Goal: Information Seeking & Learning: Learn about a topic

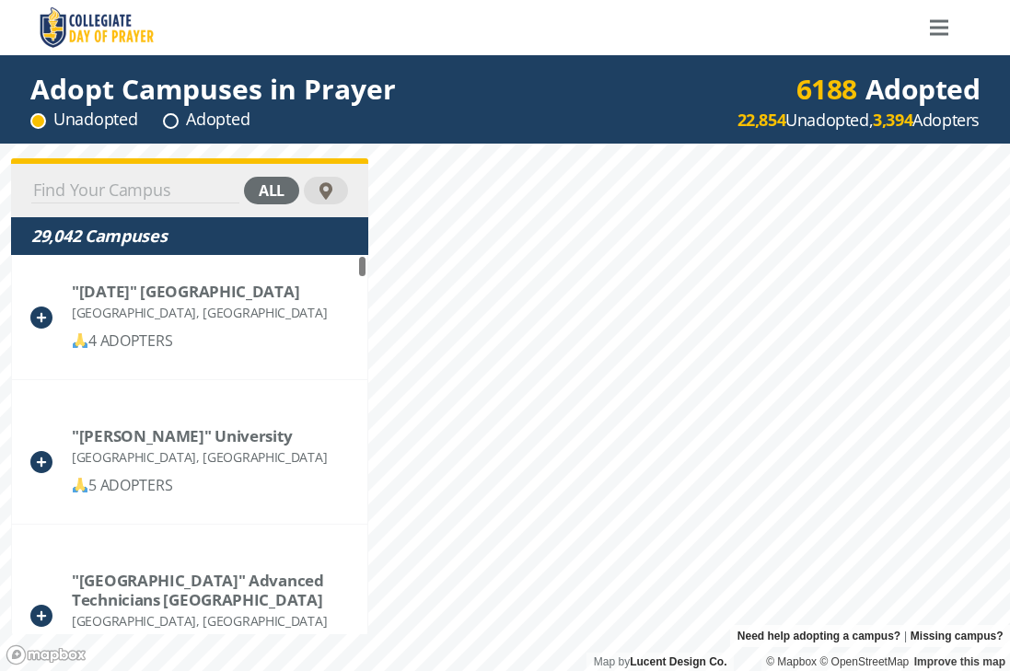
click at [147, 189] on input at bounding box center [135, 191] width 208 height 26
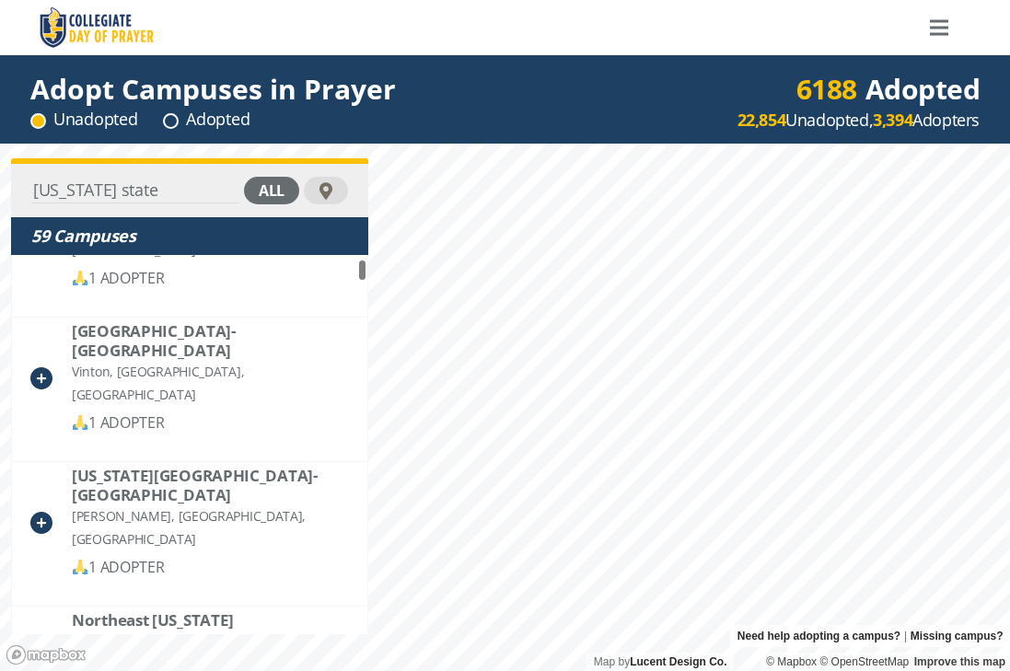
scroll to position [93, 0]
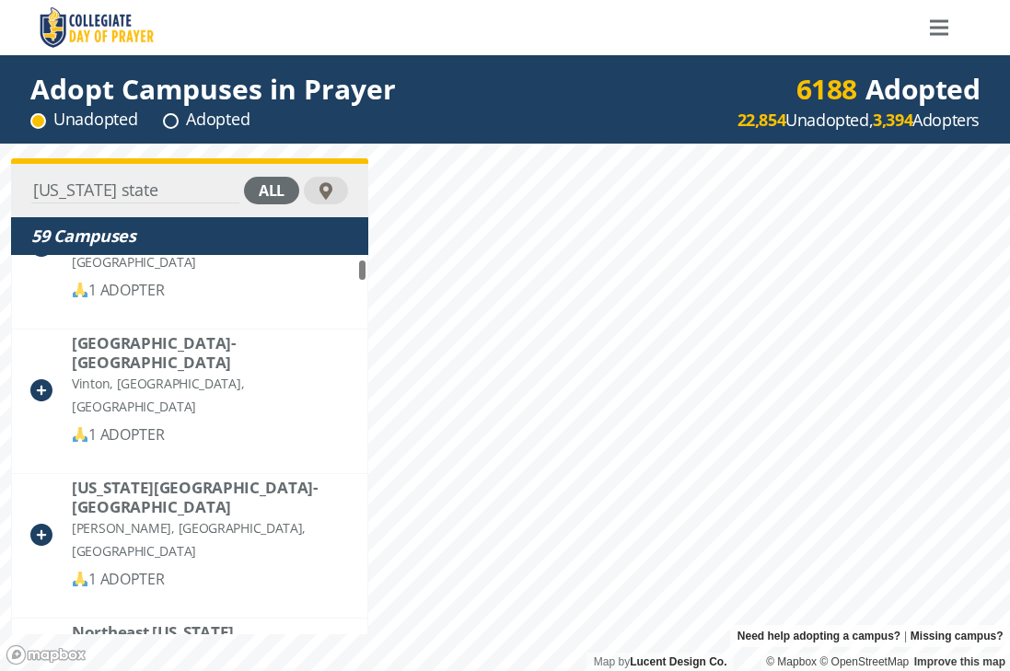
click at [151, 197] on input "[US_STATE] state" at bounding box center [135, 191] width 208 height 26
click at [337, 180] on div at bounding box center [326, 191] width 44 height 28
click at [128, 193] on input "[US_STATE] state" at bounding box center [135, 191] width 208 height 26
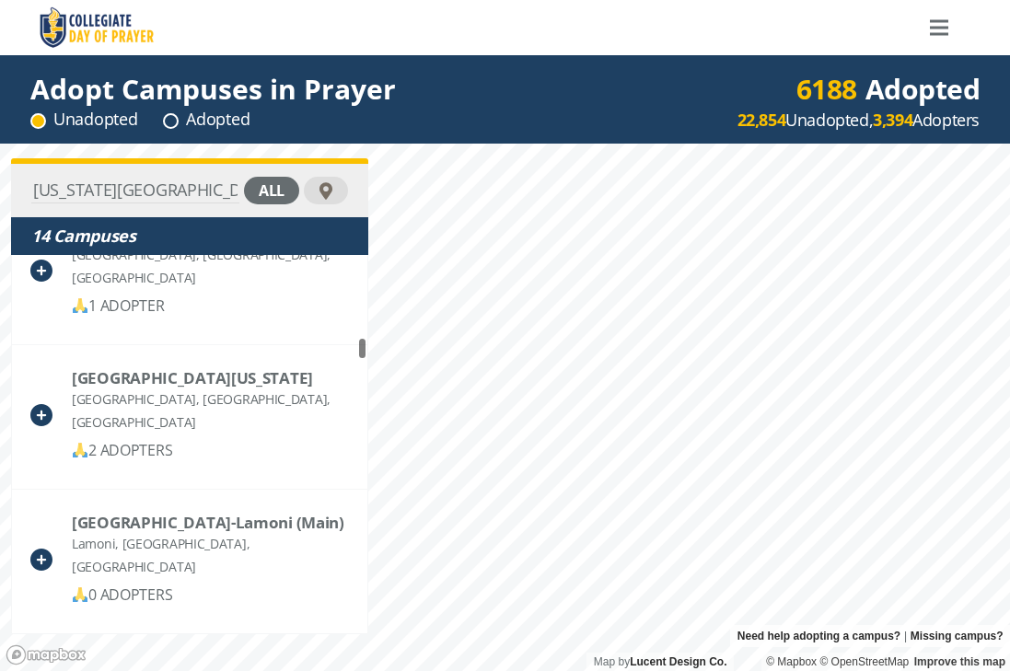
scroll to position [1644, 0]
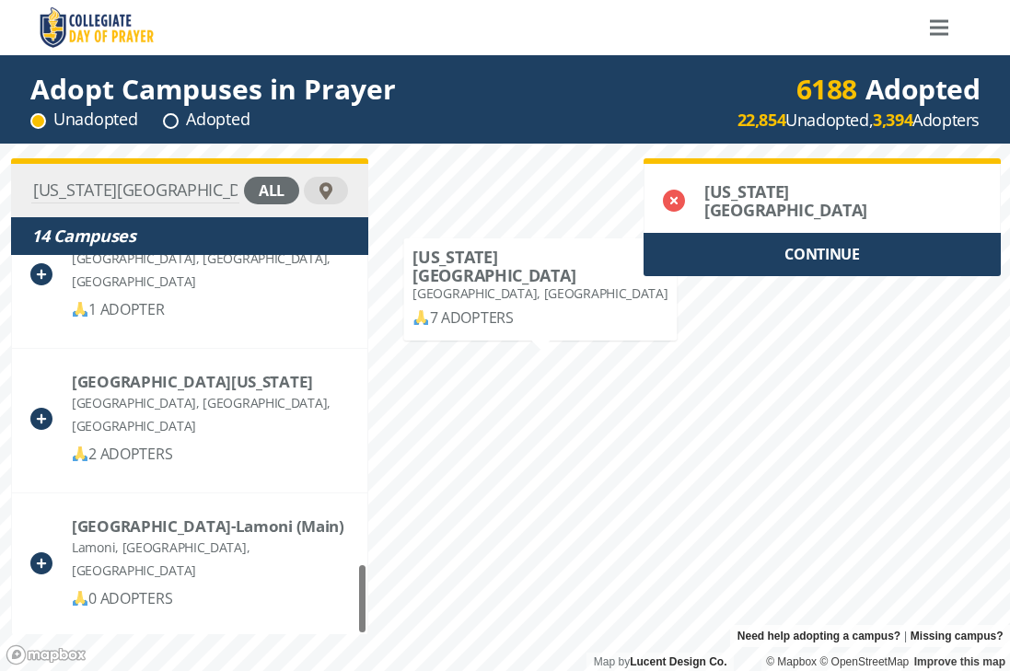
click at [779, 249] on div "CONTINUE" at bounding box center [821, 254] width 357 height 43
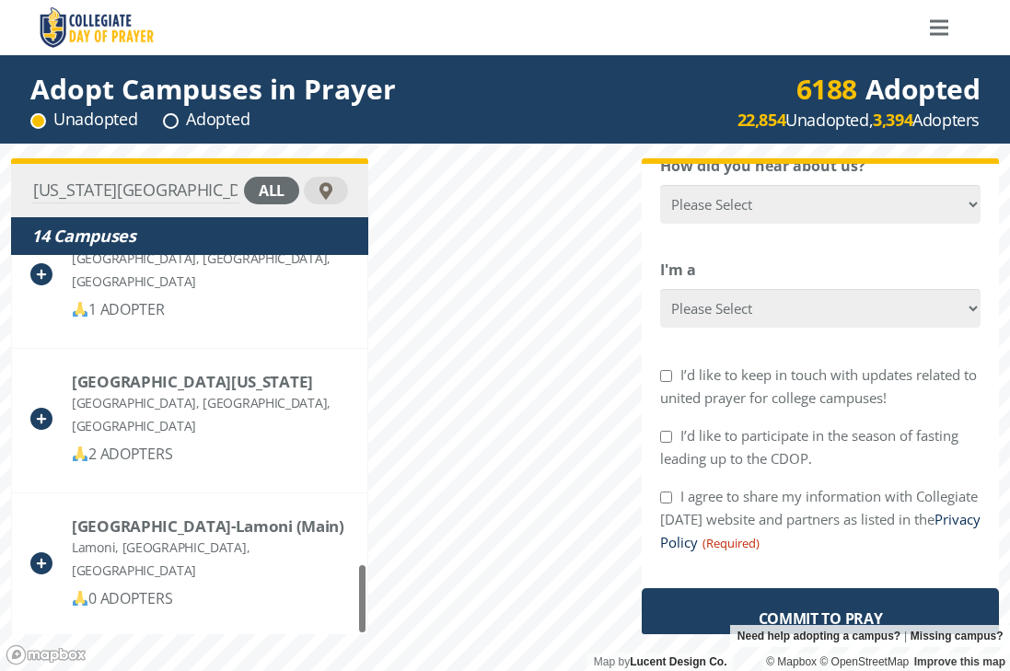
scroll to position [0, 0]
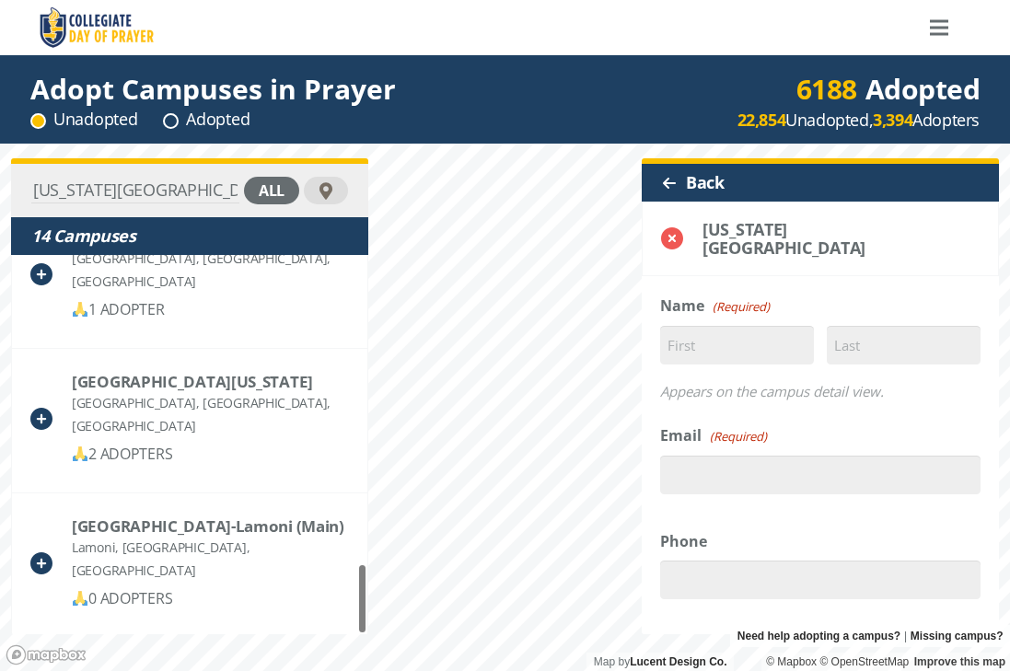
click at [662, 182] on div at bounding box center [669, 183] width 15 height 15
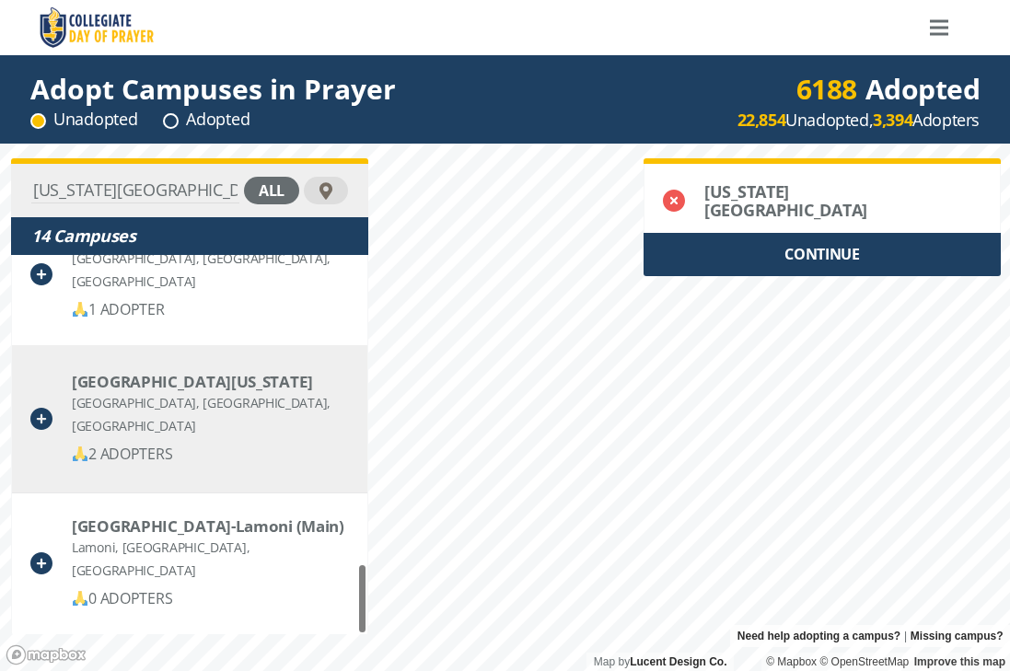
click at [163, 408] on div "[GEOGRAPHIC_DATA], [GEOGRAPHIC_DATA], [GEOGRAPHIC_DATA]" at bounding box center [210, 414] width 277 height 46
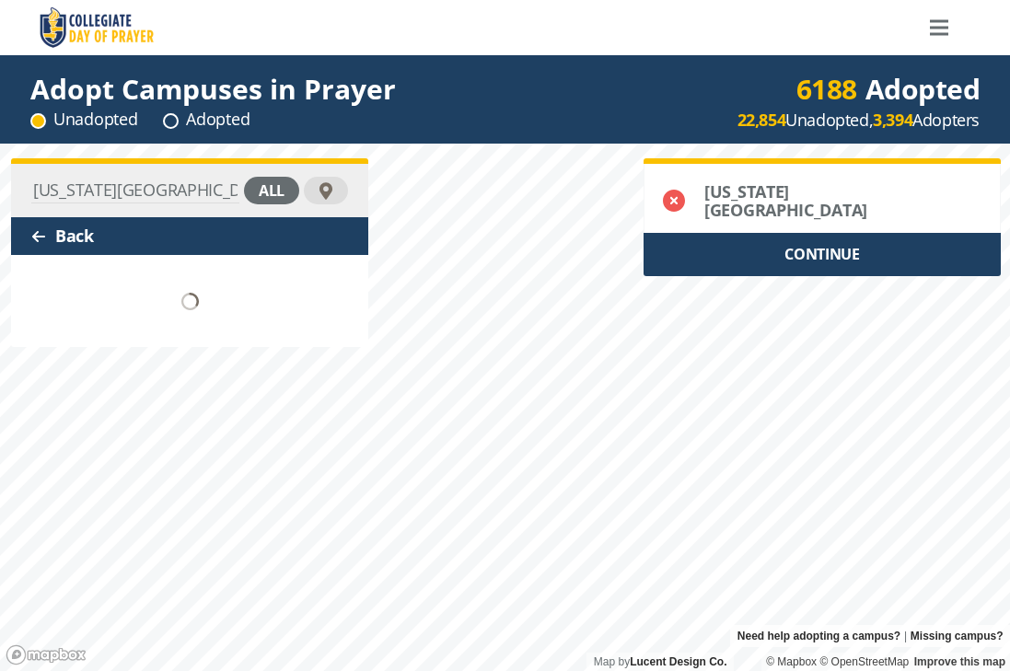
click at [735, 254] on div "CONTINUE" at bounding box center [821, 254] width 357 height 43
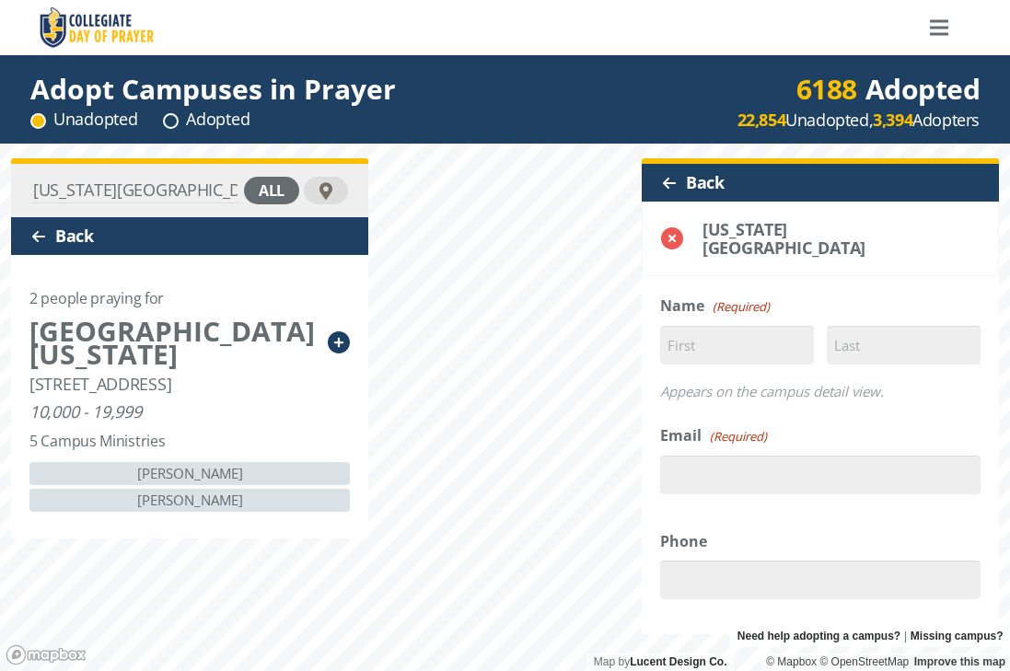
click at [312, 497] on div "[US_STATE][GEOGRAPHIC_DATA] all Back 2 people praying for [GEOGRAPHIC_DATA][US_…" at bounding box center [505, 407] width 1010 height 527
click at [662, 178] on div at bounding box center [669, 183] width 15 height 15
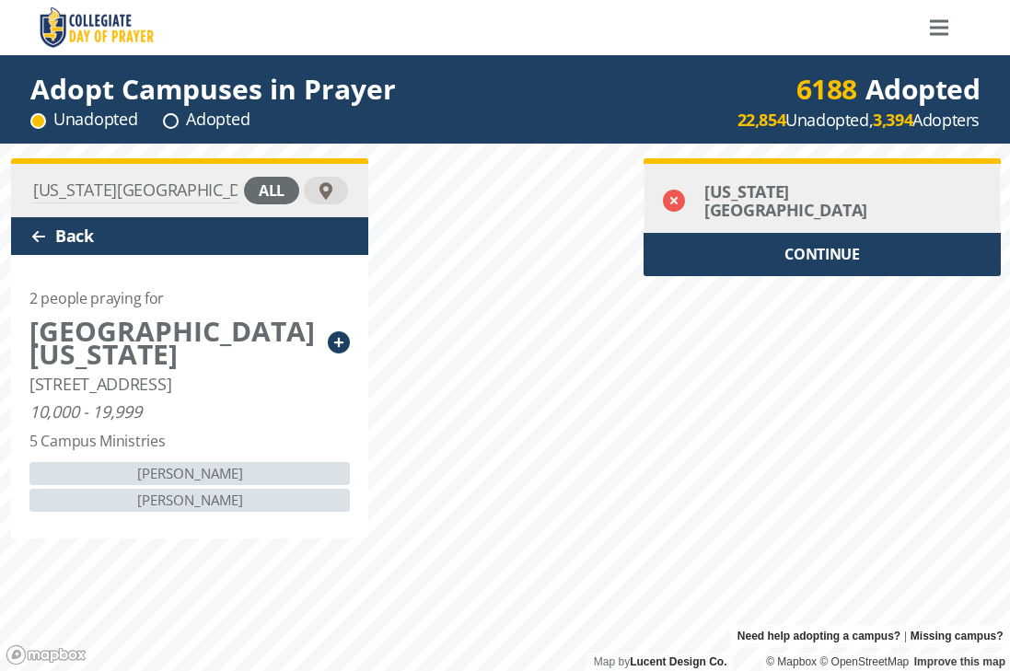
click at [671, 191] on icon at bounding box center [674, 201] width 22 height 22
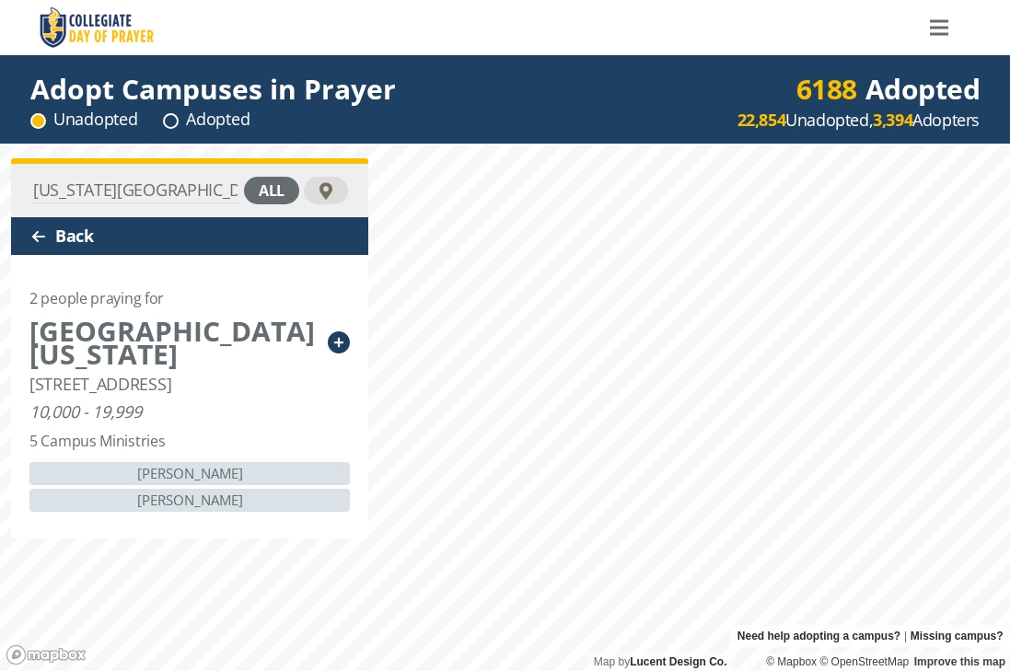
click at [169, 195] on input "[US_STATE][GEOGRAPHIC_DATA]" at bounding box center [135, 191] width 208 height 26
type input "w"
click at [201, 191] on input "madison" at bounding box center [135, 191] width 208 height 26
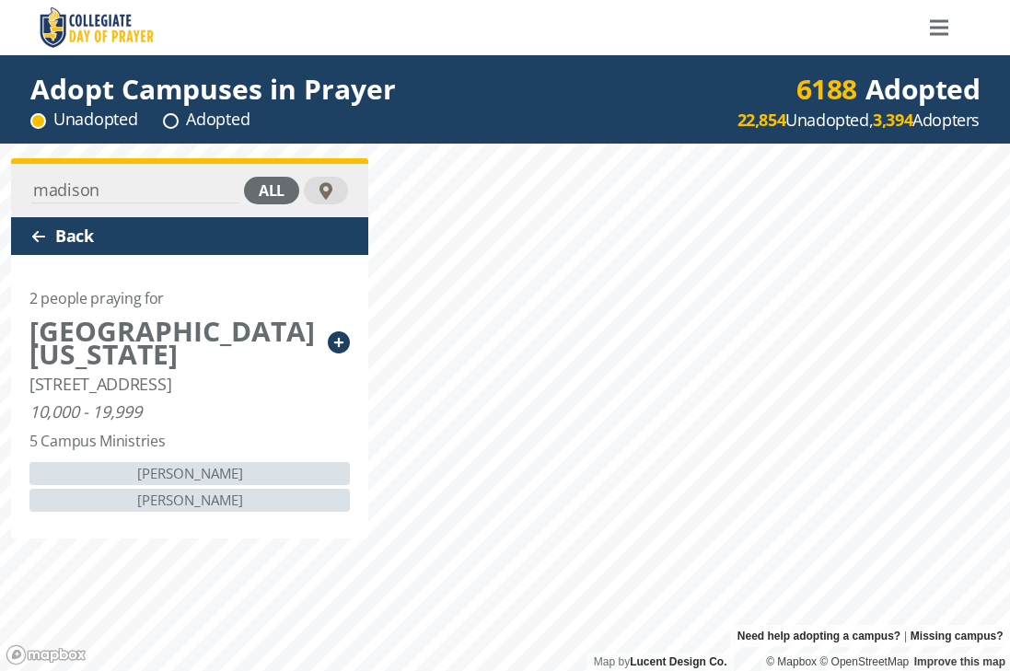
click at [201, 191] on input "madison" at bounding box center [135, 191] width 208 height 26
type input "[US_STATE][GEOGRAPHIC_DATA]"
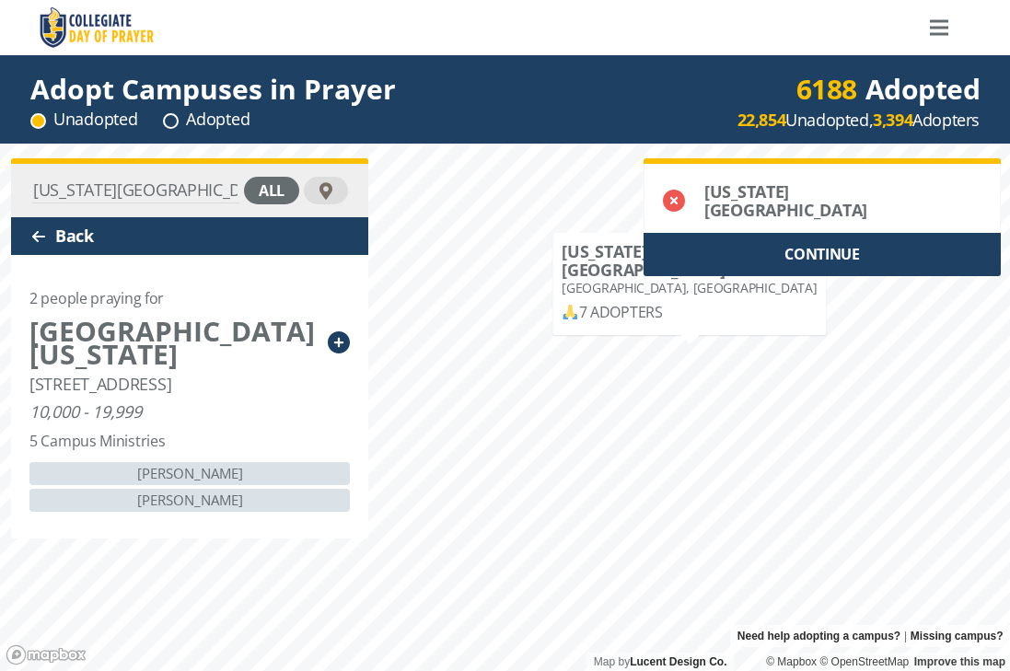
click at [670, 303] on div "Map by Lucent Design Co. Need help adopting a campus? | Missing campus? © Mapbo…" at bounding box center [505, 407] width 1010 height 527
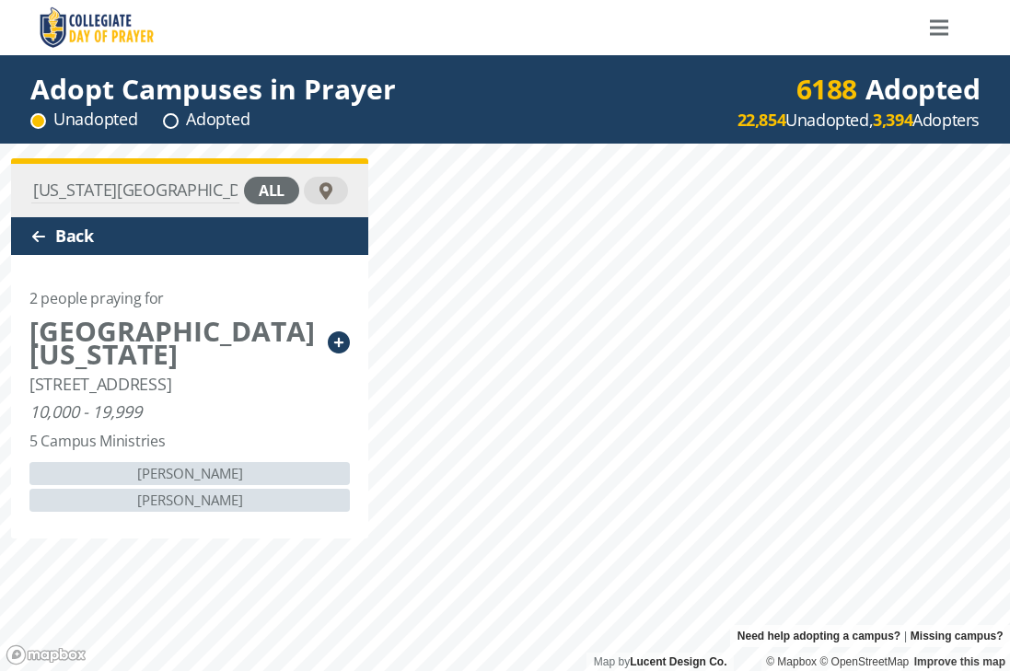
click at [32, 233] on div at bounding box center [38, 236] width 15 height 15
